Goal: Task Accomplishment & Management: Manage account settings

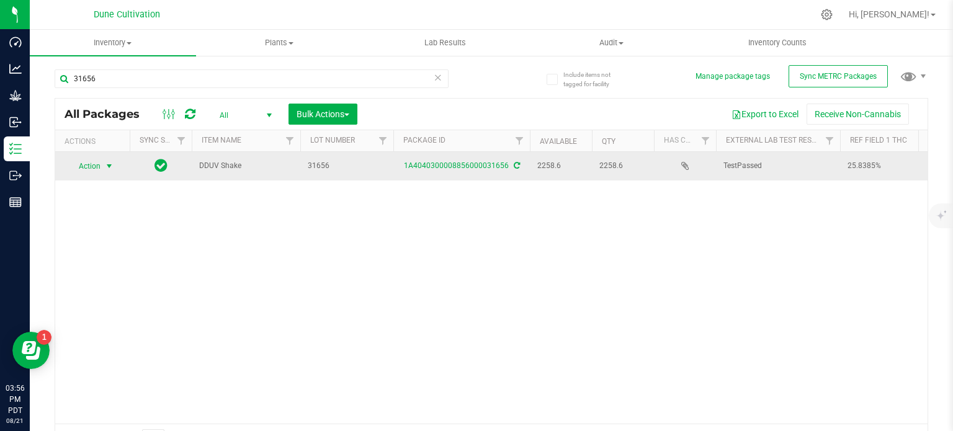
click at [107, 167] on span "select" at bounding box center [109, 166] width 10 height 10
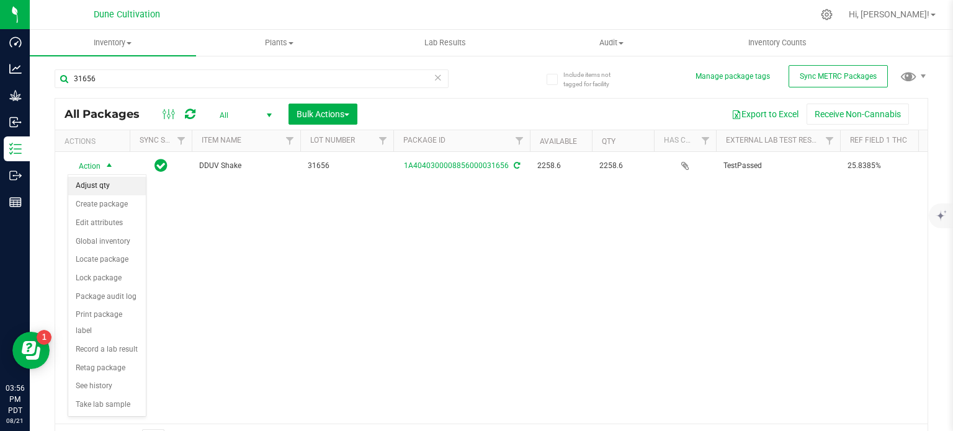
click at [110, 182] on li "Adjust qty" at bounding box center [107, 186] width 78 height 19
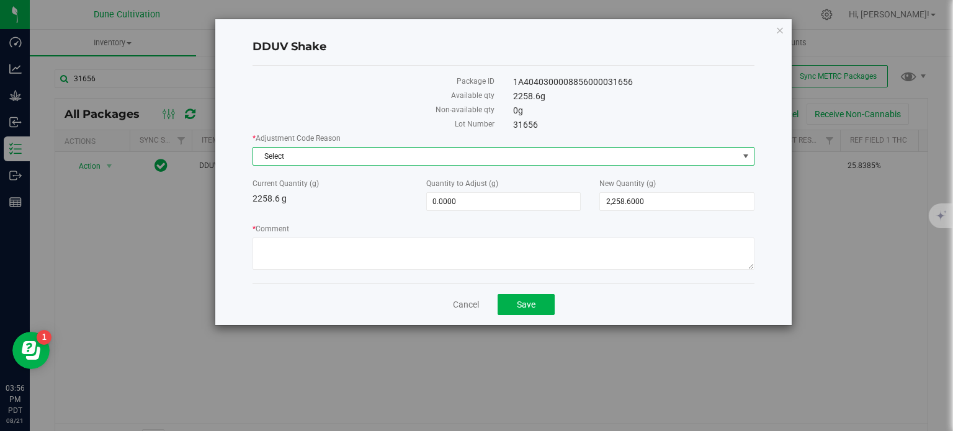
click at [387, 156] on span "Select" at bounding box center [495, 156] width 485 height 17
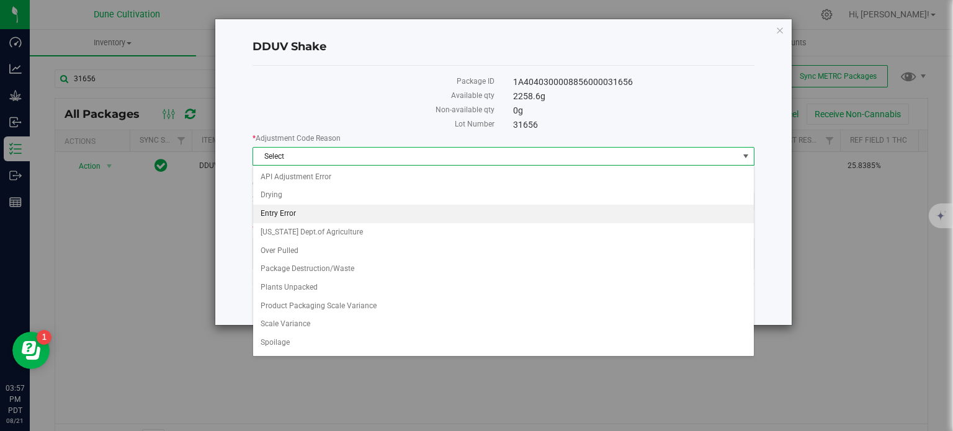
click at [390, 208] on li "Entry Error" at bounding box center [503, 214] width 500 height 19
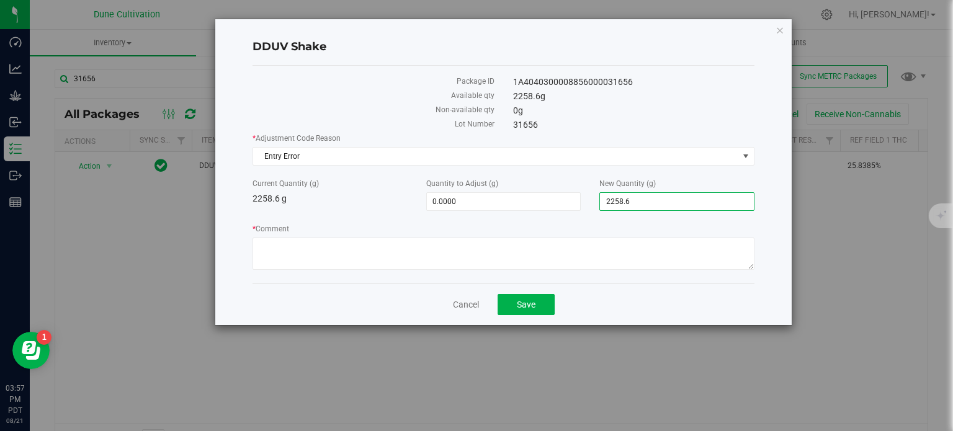
click at [616, 206] on span "2,258.6000 2258.6" at bounding box center [676, 201] width 155 height 19
click at [616, 206] on input "2258.6" at bounding box center [677, 201] width 154 height 17
type input "6796"
type input "4,537.4000"
type input "6,796.0000"
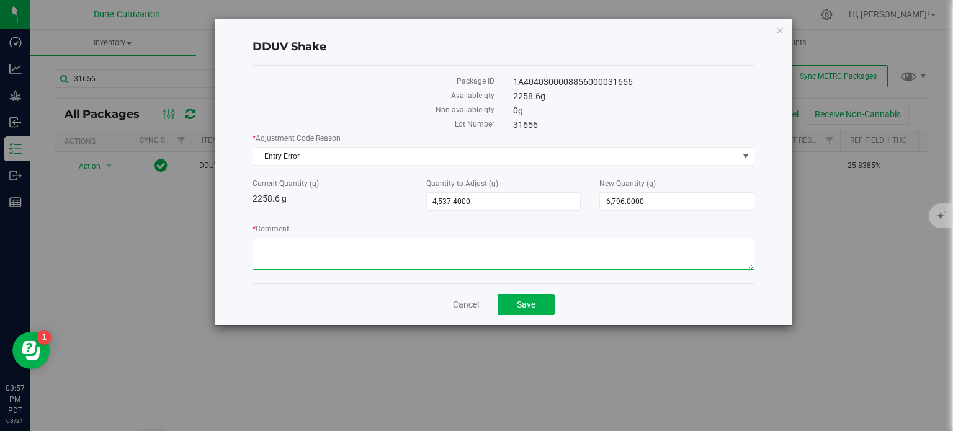
click at [614, 255] on textarea "* Comment" at bounding box center [503, 254] width 502 height 32
click at [513, 240] on textarea "* Comment" at bounding box center [503, 254] width 502 height 32
click at [280, 246] on textarea "* Comment" at bounding box center [503, 254] width 502 height 32
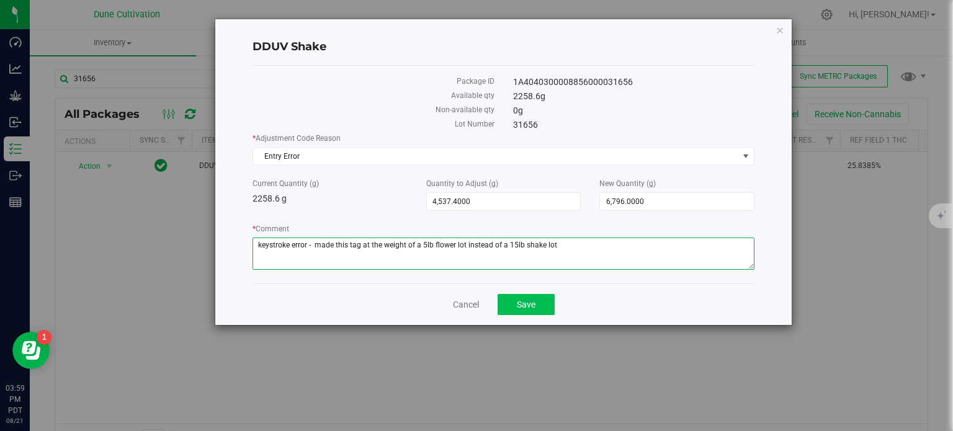
type textarea "keystroke error - made this tag at the weight of a 5lb flower lot instead of a …"
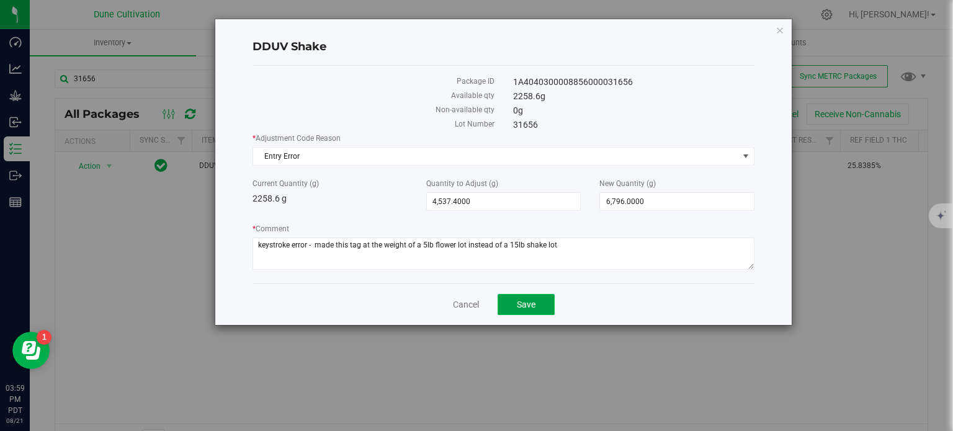
click at [531, 300] on span "Save" at bounding box center [526, 305] width 19 height 10
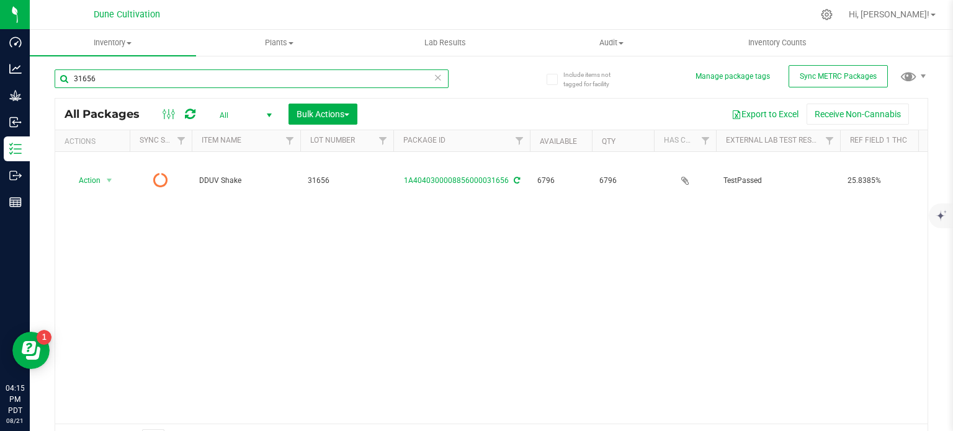
click at [234, 69] on input "31656" at bounding box center [252, 78] width 394 height 19
type input "28188"
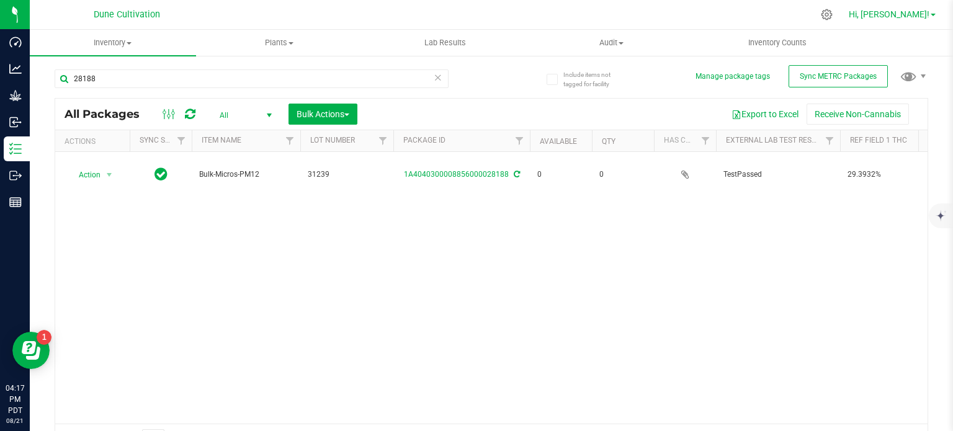
click at [930, 15] on span at bounding box center [932, 15] width 5 height 2
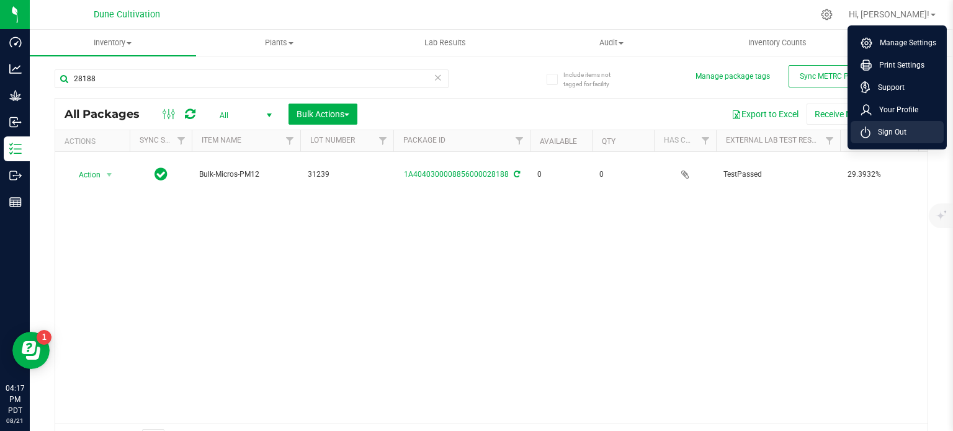
click at [882, 127] on span "Sign Out" at bounding box center [888, 132] width 36 height 12
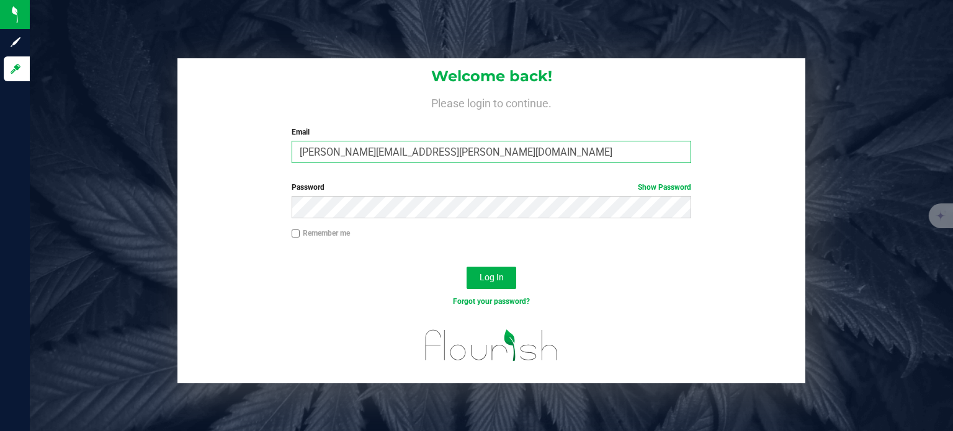
click at [360, 151] on input "[PERSON_NAME][EMAIL_ADDRESS][PERSON_NAME][DOMAIN_NAME]" at bounding box center [491, 152] width 400 height 22
type input "[PERSON_NAME][DOMAIN_NAME][EMAIL_ADDRESS][PERSON_NAME][DOMAIN_NAME]"
click at [466, 267] on button "Log In" at bounding box center [491, 278] width 50 height 22
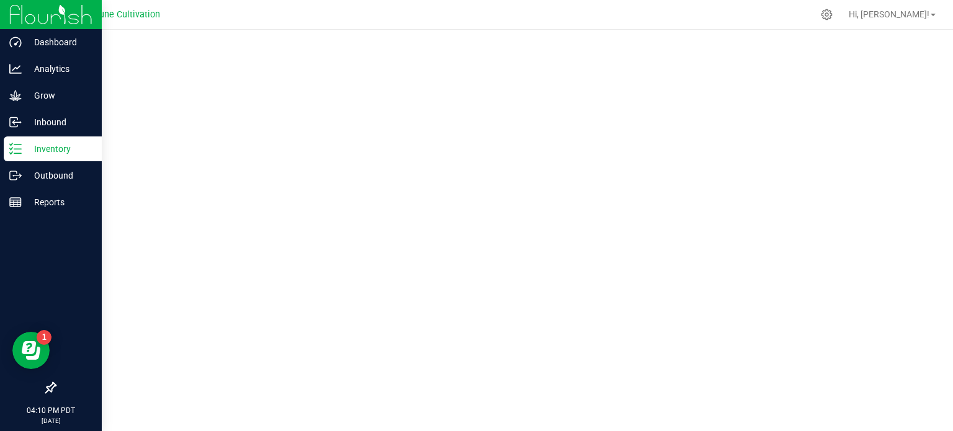
click at [6, 153] on div "Inventory" at bounding box center [53, 148] width 98 height 25
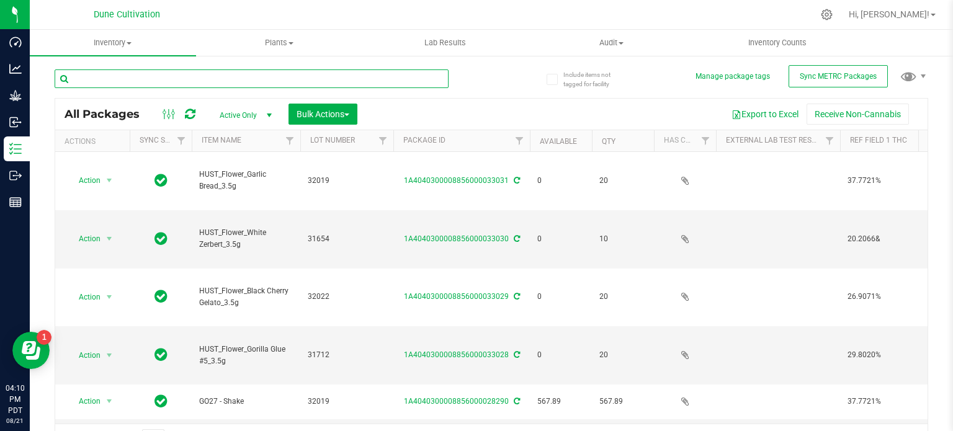
click at [223, 84] on input "text" at bounding box center [252, 78] width 394 height 19
type input "11724"
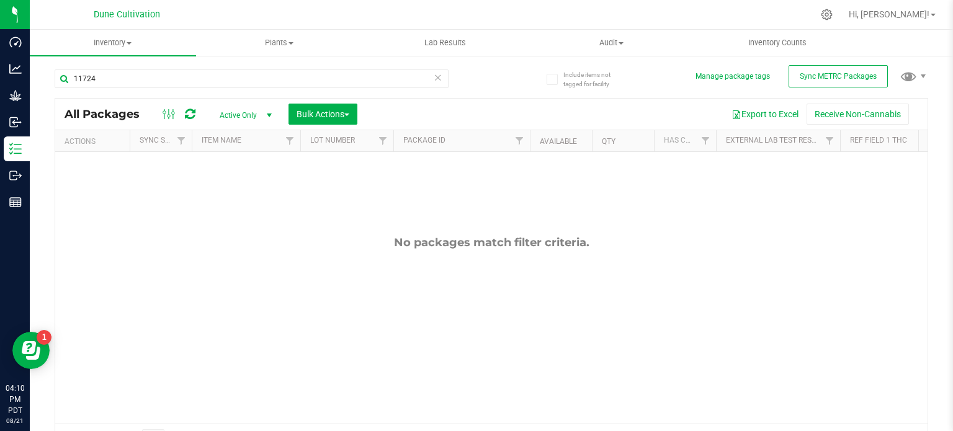
click at [246, 116] on span "Active Only" at bounding box center [243, 115] width 68 height 17
click at [243, 191] on li "All" at bounding box center [242, 191] width 67 height 19
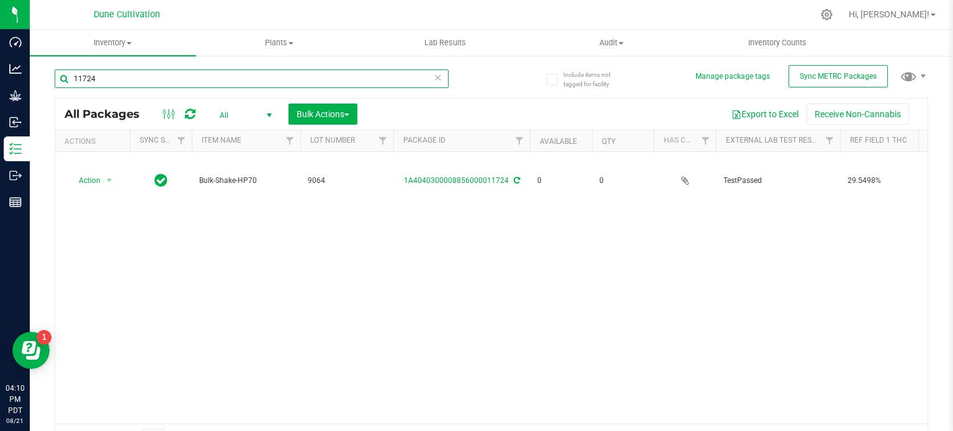
click at [251, 71] on input "11724" at bounding box center [252, 78] width 394 height 19
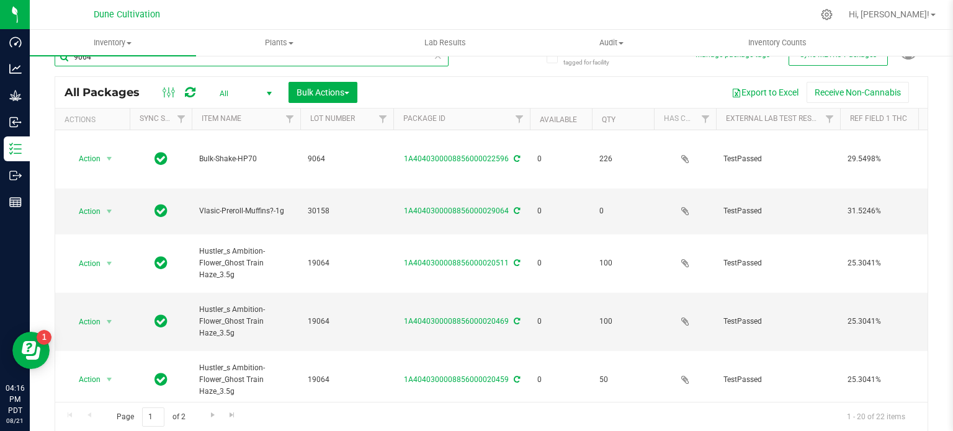
click at [377, 56] on input "9064" at bounding box center [252, 57] width 394 height 19
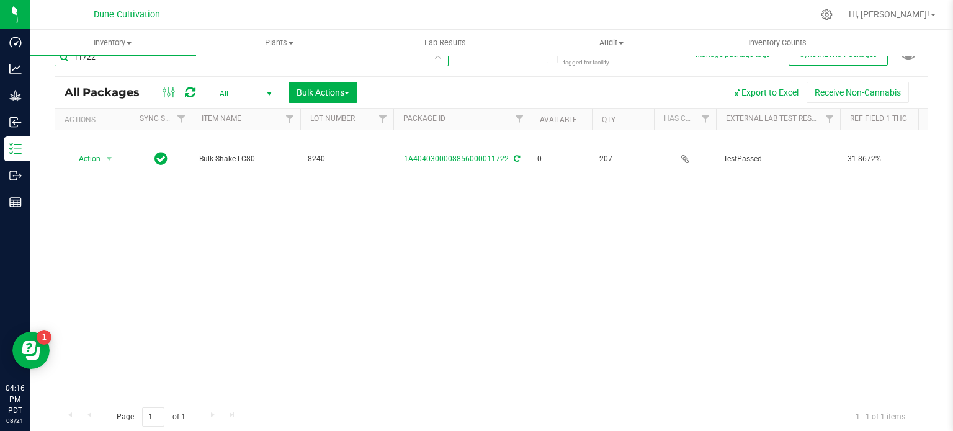
click at [377, 56] on input "11722" at bounding box center [252, 57] width 394 height 19
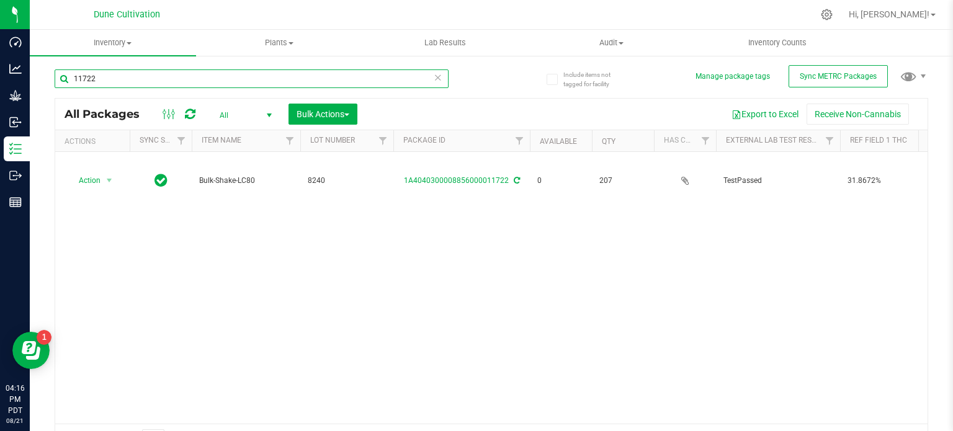
click at [253, 74] on input "11722" at bounding box center [252, 78] width 394 height 19
type input "8240"
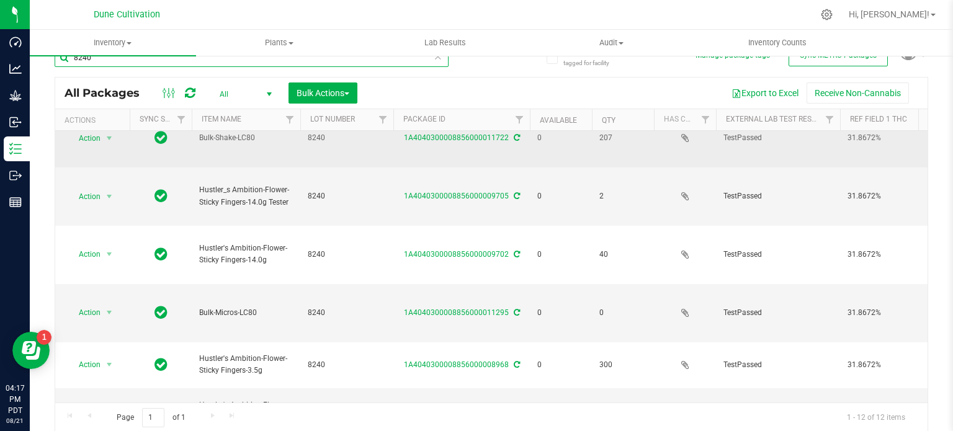
scroll to position [20, 0]
